Goal: Task Accomplishment & Management: Use online tool/utility

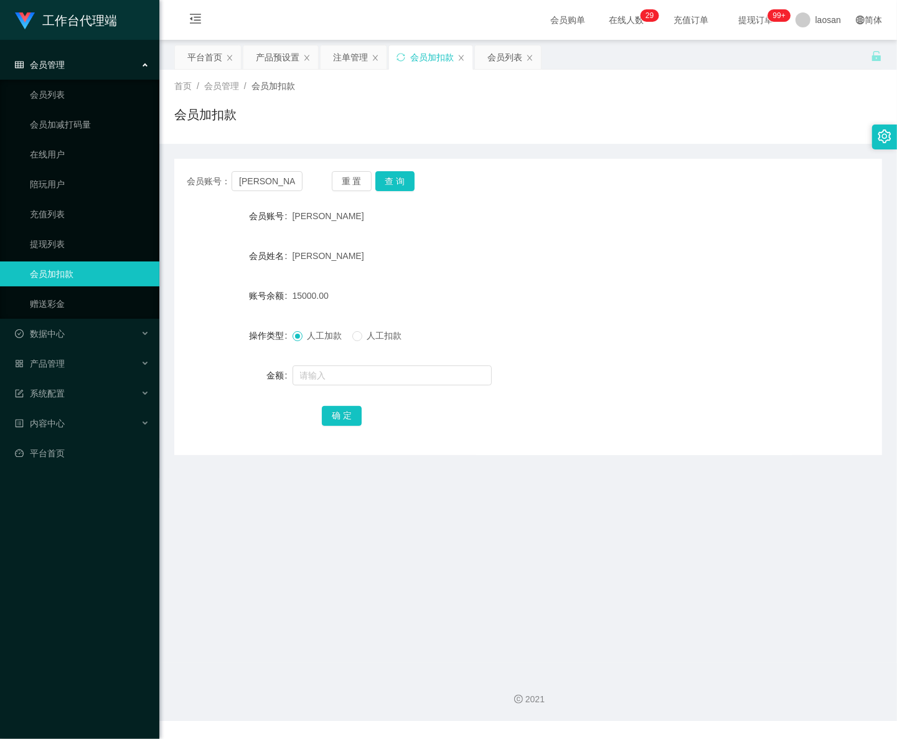
click at [865, 716] on div "2021" at bounding box center [528, 692] width 738 height 58
click at [60, 64] on span "会员管理" at bounding box center [40, 65] width 50 height 10
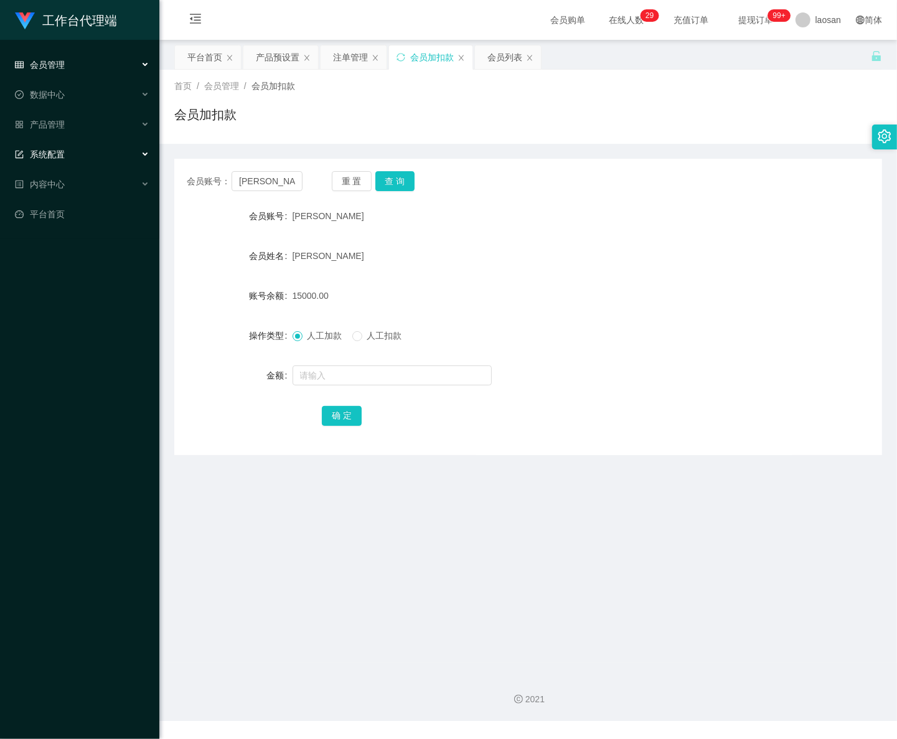
click at [60, 151] on span "系统配置" at bounding box center [40, 154] width 50 height 10
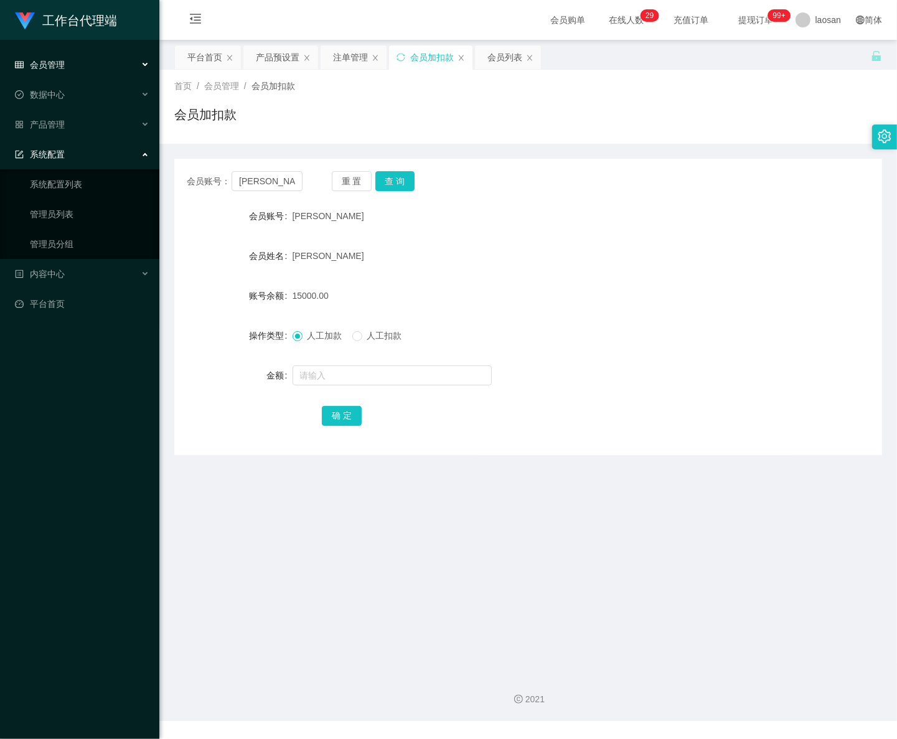
click at [60, 151] on span "系统配置" at bounding box center [40, 154] width 50 height 10
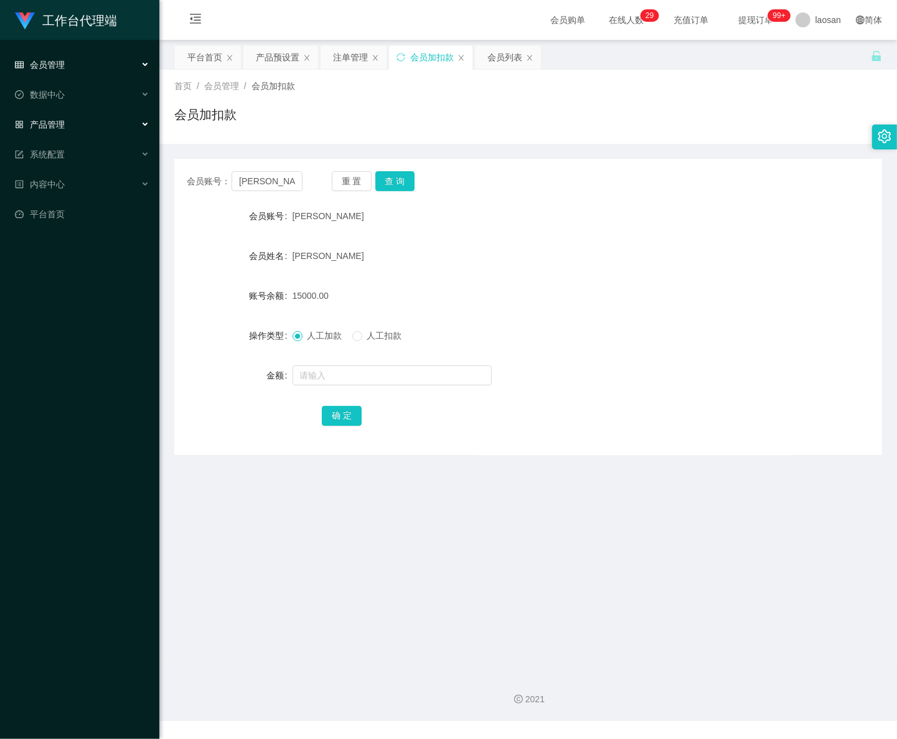
click at [72, 123] on div "产品管理" at bounding box center [79, 124] width 159 height 25
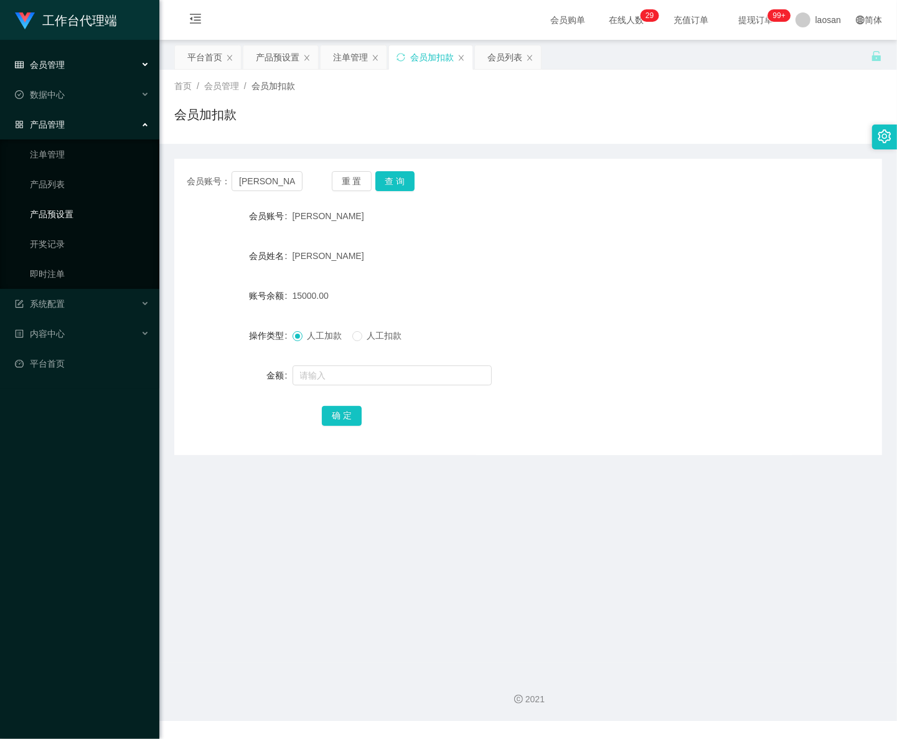
click at [67, 215] on link "产品预设置" at bounding box center [89, 214] width 119 height 25
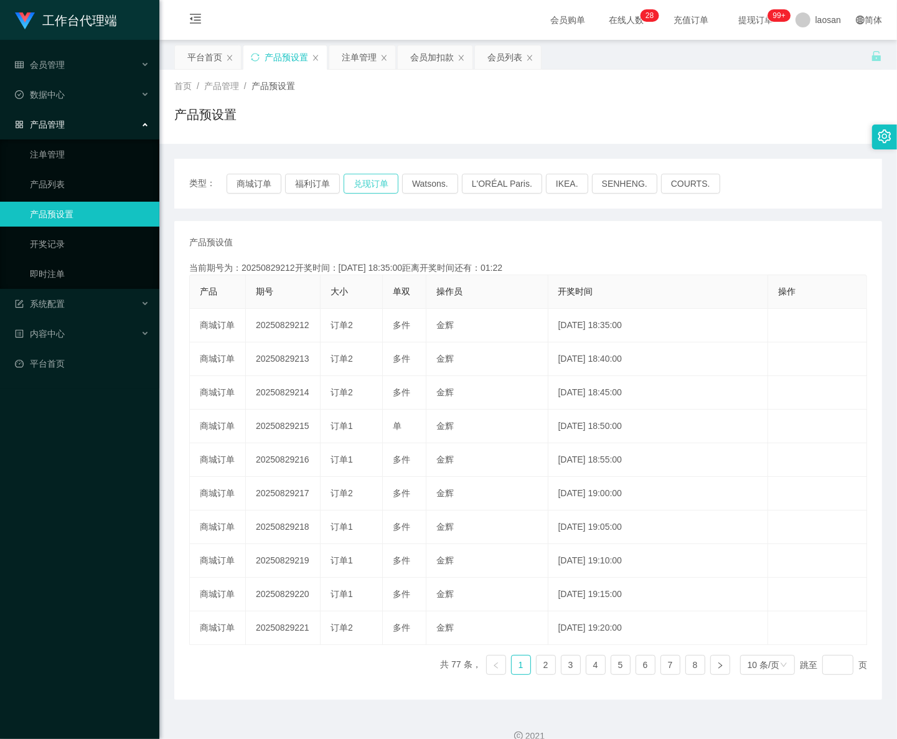
click at [363, 185] on button "兑现订单" at bounding box center [371, 184] width 55 height 20
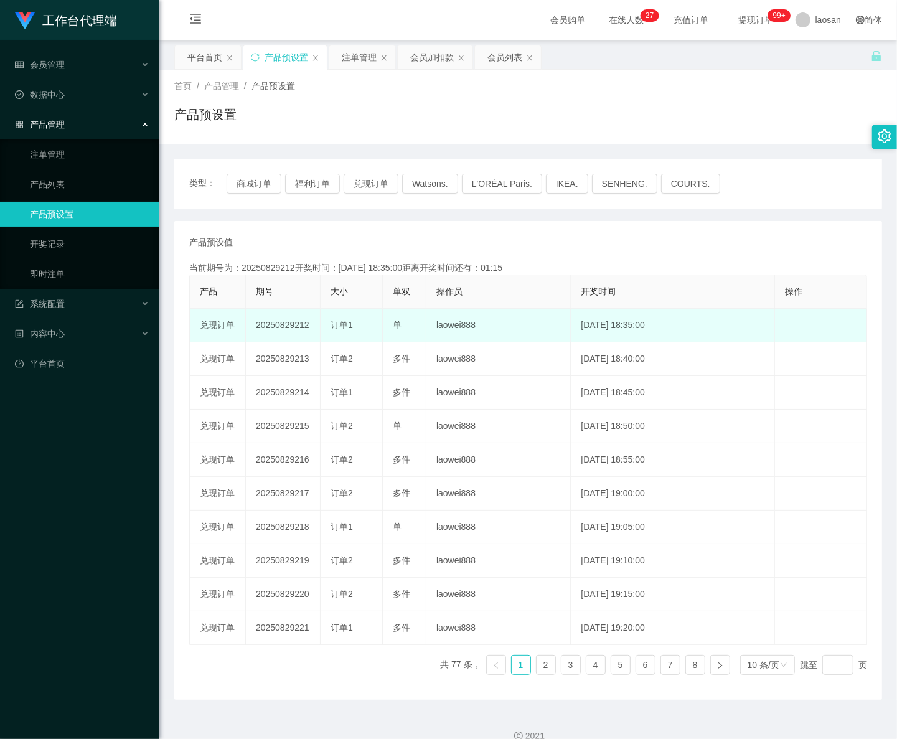
drag, startPoint x: 291, startPoint y: 324, endPoint x: 305, endPoint y: 324, distance: 14.3
click at [305, 324] on td "20250829212" at bounding box center [283, 326] width 75 height 34
drag, startPoint x: 305, startPoint y: 324, endPoint x: 294, endPoint y: 324, distance: 11.2
click at [294, 324] on td "20250829212" at bounding box center [283, 326] width 75 height 34
drag, startPoint x: 293, startPoint y: 324, endPoint x: 309, endPoint y: 324, distance: 16.2
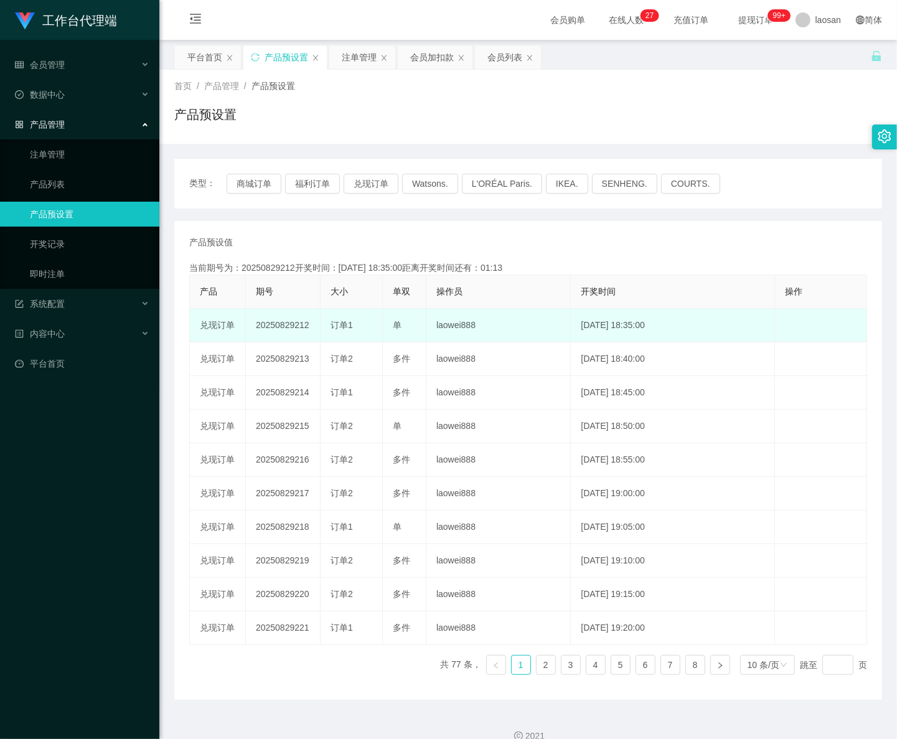
click at [309, 324] on td "20250829212" at bounding box center [283, 326] width 75 height 34
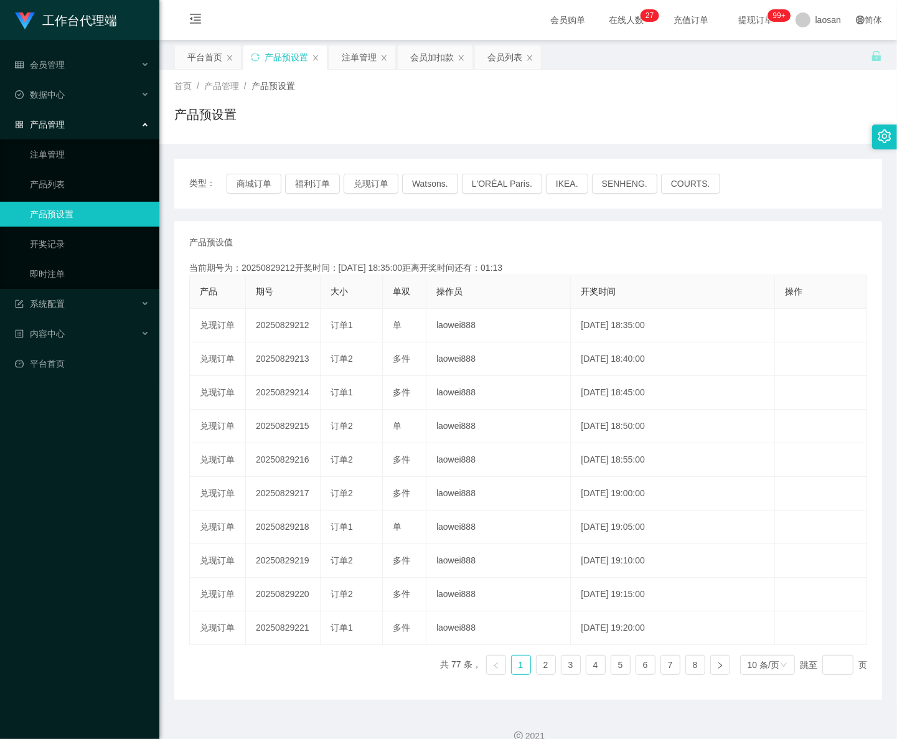
copy td "212"
click at [378, 180] on button "兑现订单" at bounding box center [371, 184] width 55 height 20
click at [72, 149] on link "注单管理" at bounding box center [89, 154] width 119 height 25
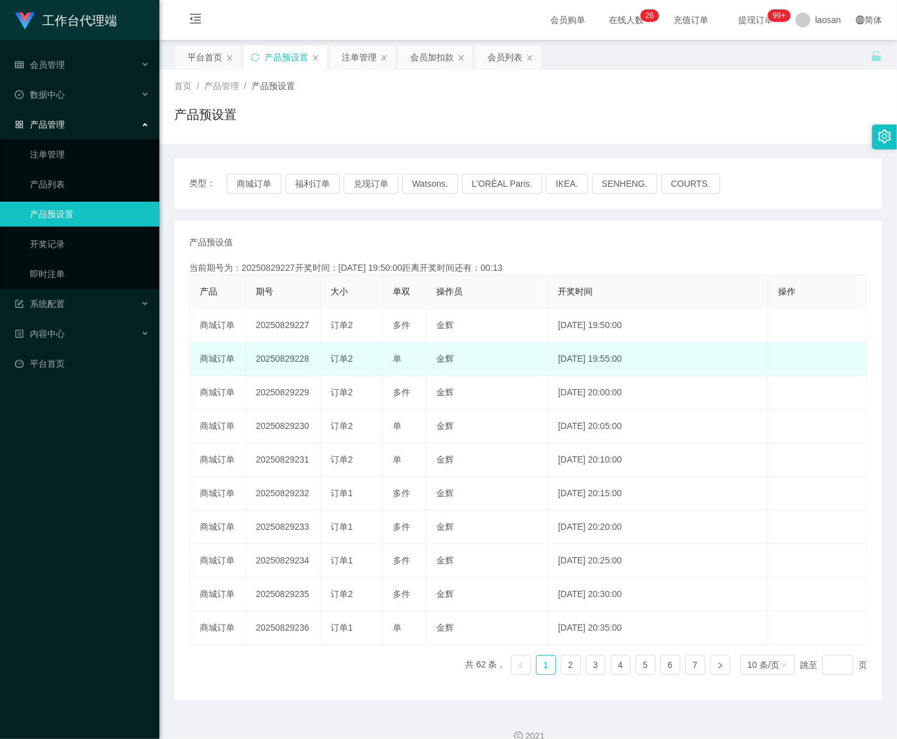
drag, startPoint x: 293, startPoint y: 360, endPoint x: 307, endPoint y: 359, distance: 14.3
click at [307, 359] on td "20250829228" at bounding box center [283, 359] width 75 height 34
copy td "228"
drag, startPoint x: 0, startPoint y: 0, endPoint x: 310, endPoint y: 360, distance: 474.8
click at [310, 360] on td "20250829233" at bounding box center [283, 359] width 75 height 34
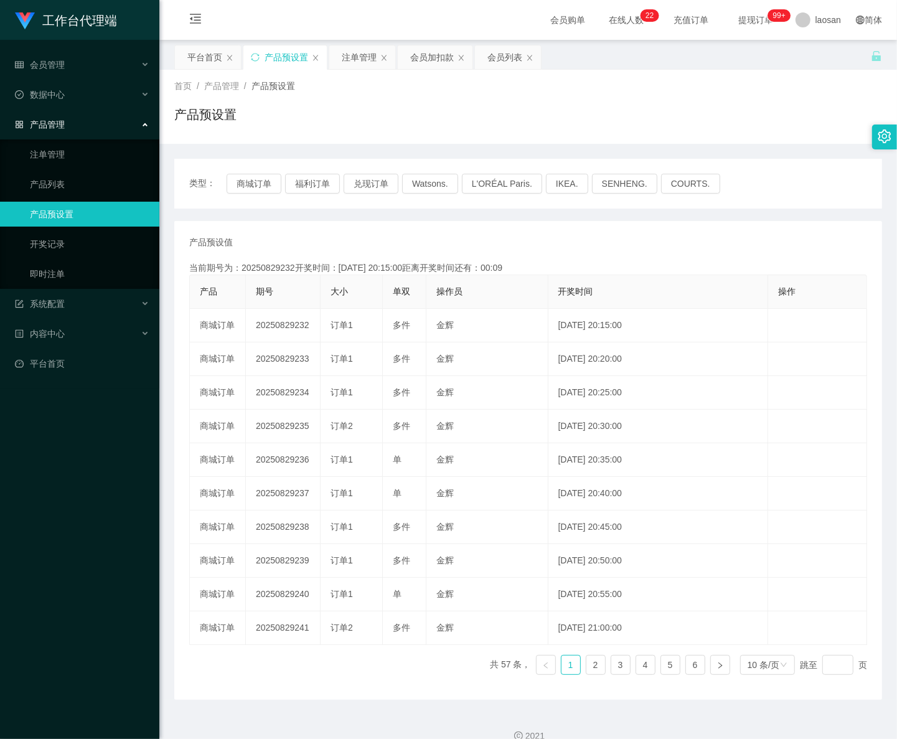
copy td "233"
